Goal: Entertainment & Leisure: Consume media (video, audio)

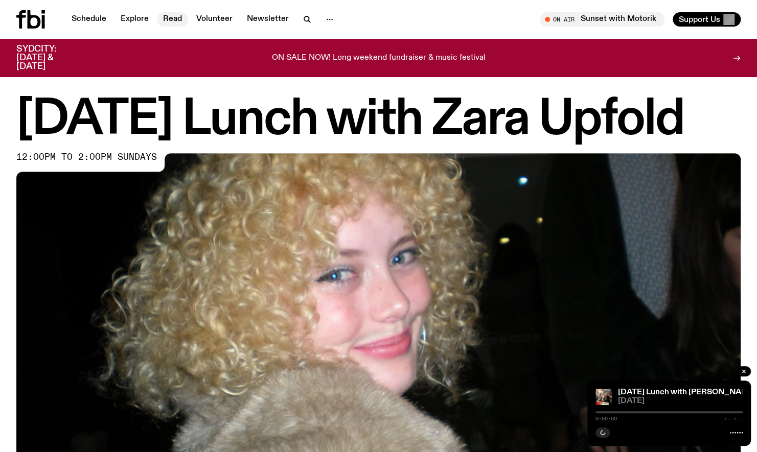
drag, startPoint x: 0, startPoint y: 0, endPoint x: 161, endPoint y: 20, distance: 161.8
click at [161, 20] on link "Read" at bounding box center [172, 19] width 31 height 14
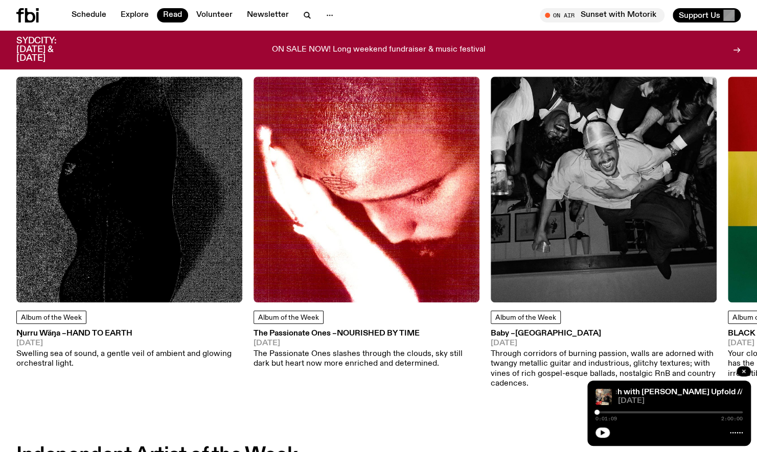
scroll to position [460, 0]
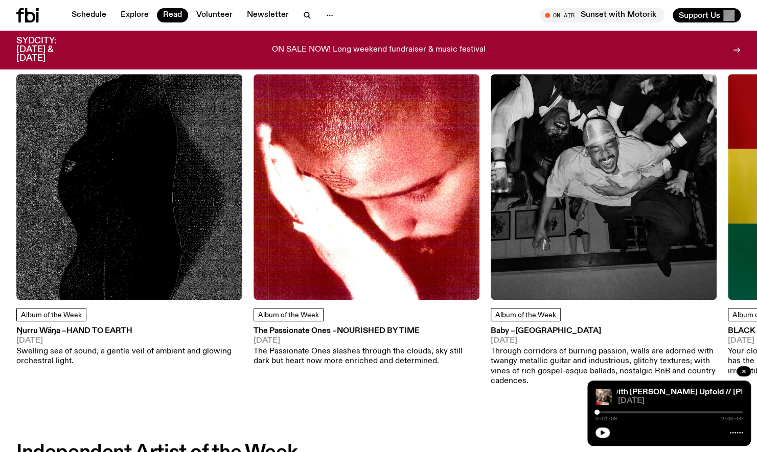
click at [134, 180] on img at bounding box center [129, 187] width 226 height 226
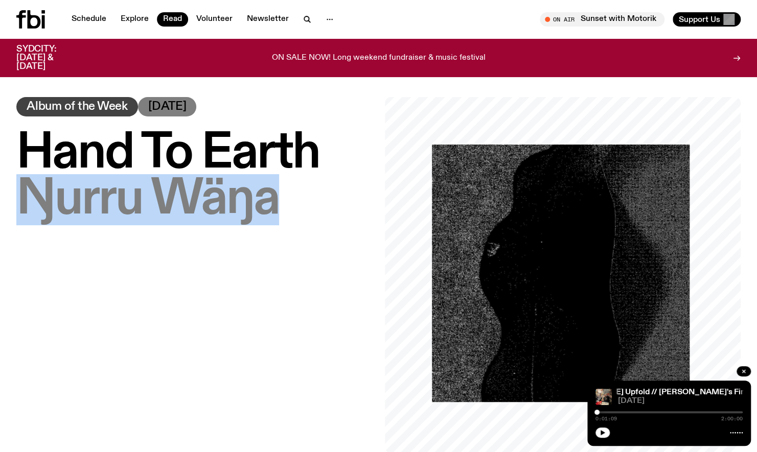
drag, startPoint x: 20, startPoint y: 199, endPoint x: 270, endPoint y: 213, distance: 249.8
click at [270, 213] on span "Ŋurru Wäŋa" at bounding box center [147, 199] width 263 height 51
copy span "Ŋurru Wäŋa"
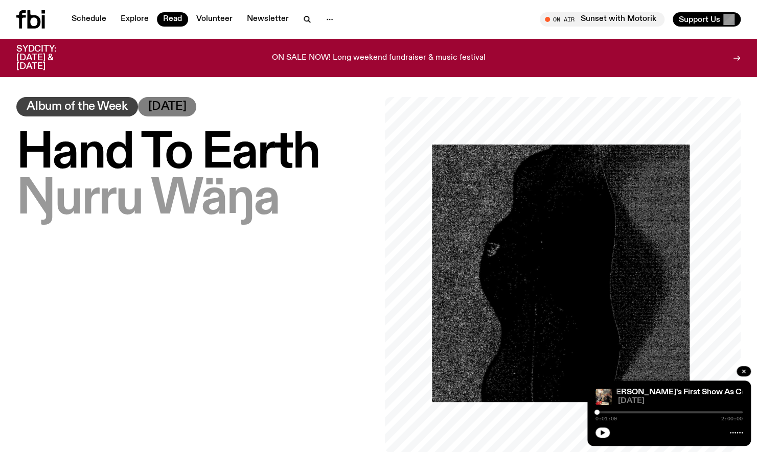
click at [103, 154] on span "Hand To Earth" at bounding box center [167, 153] width 303 height 51
click at [86, 16] on link "Schedule" at bounding box center [88, 19] width 47 height 14
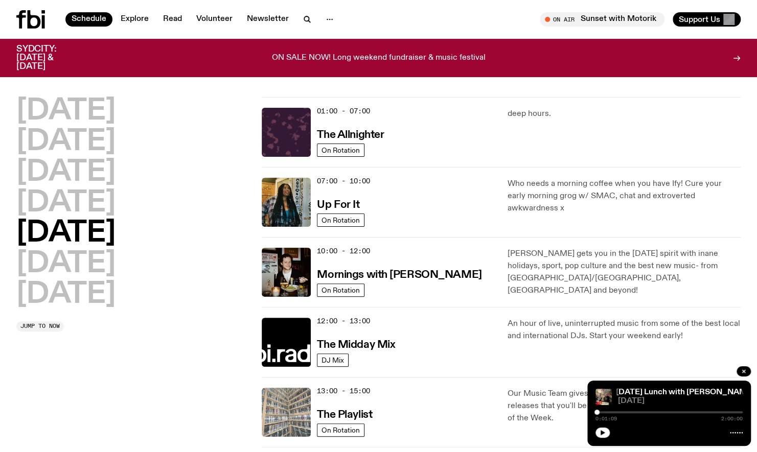
click at [305, 422] on img at bounding box center [286, 412] width 49 height 49
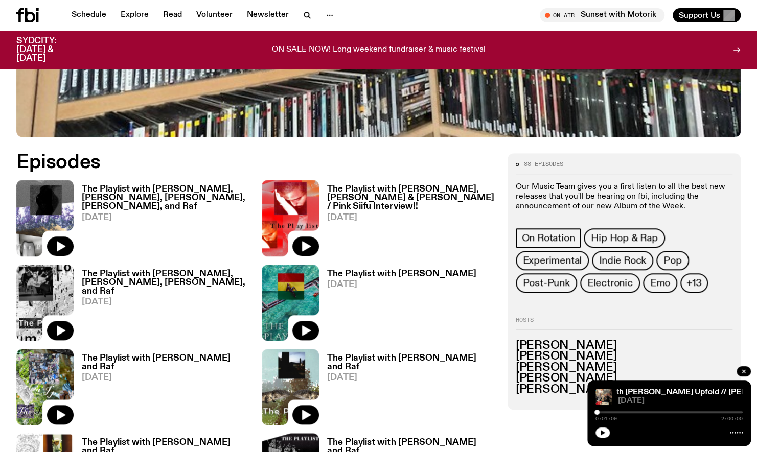
scroll to position [418, 0]
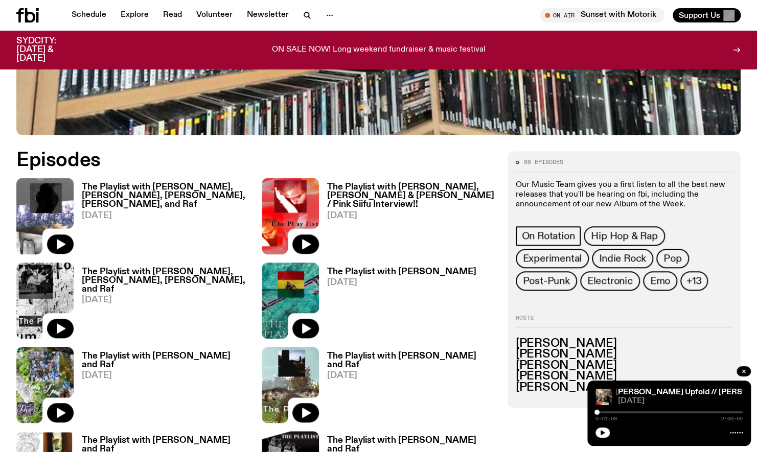
click at [150, 200] on link "The Playlist with [PERSON_NAME], [PERSON_NAME], [PERSON_NAME], [PERSON_NAME], a…" at bounding box center [162, 218] width 176 height 71
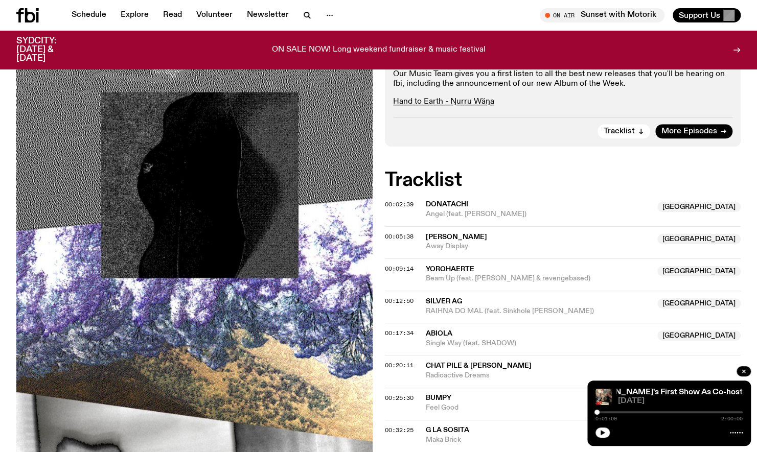
scroll to position [339, 0]
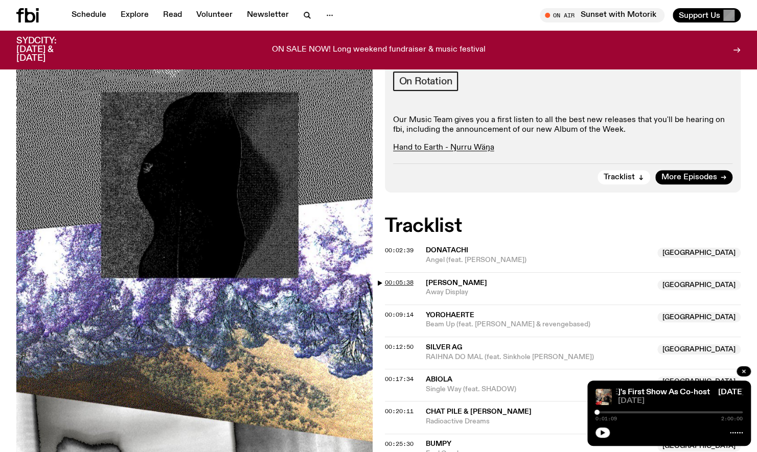
click at [399, 279] on span "00:05:38" at bounding box center [399, 283] width 29 height 8
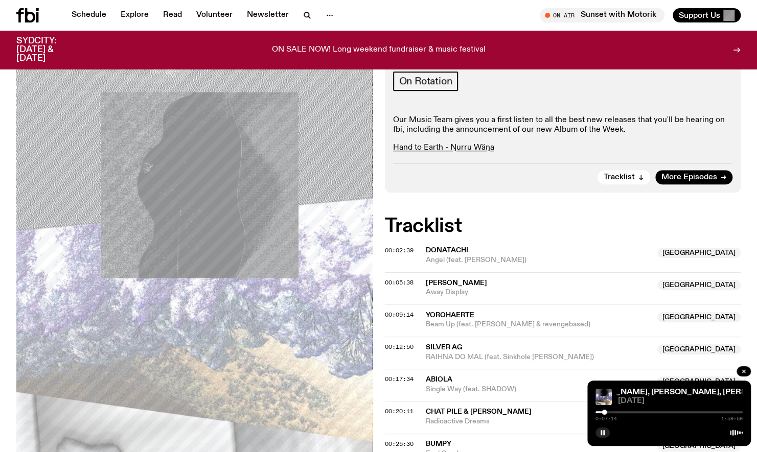
click at [601, 440] on div "The Playlist with [PERSON_NAME], [PERSON_NAME], [PERSON_NAME], [PERSON_NAME], a…" at bounding box center [669, 413] width 164 height 65
click at [602, 438] on button "button" at bounding box center [603, 433] width 14 height 10
